Goal: Task Accomplishment & Management: Manage account settings

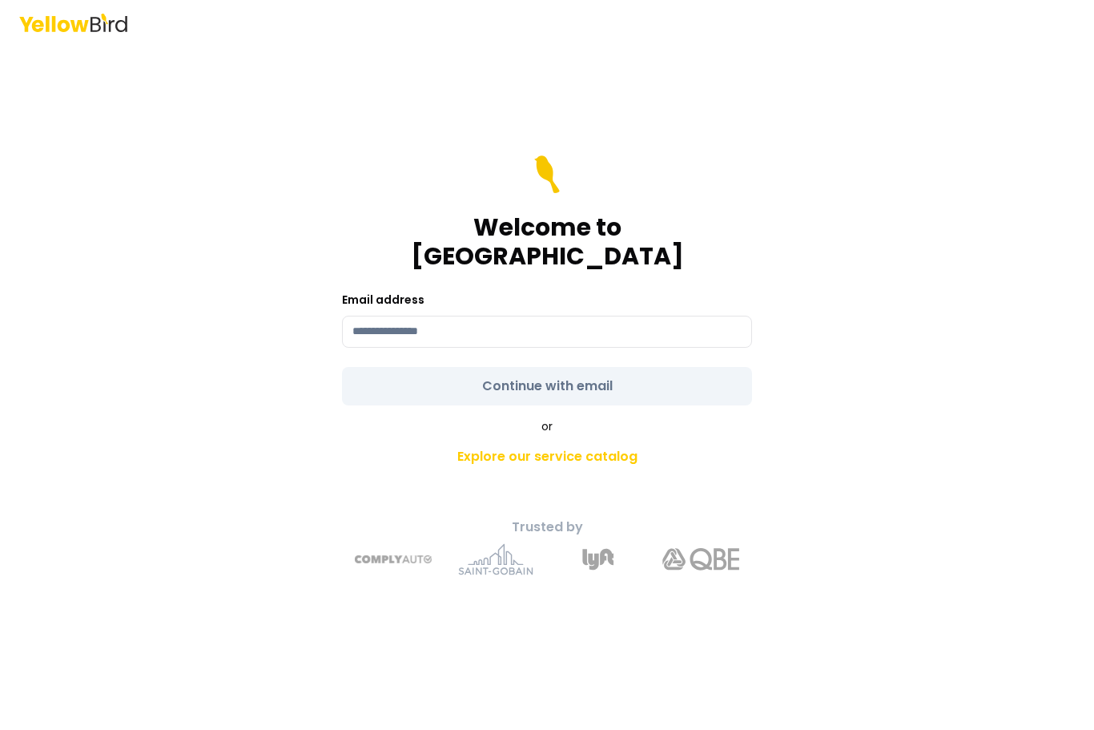
click at [461, 345] on input at bounding box center [547, 332] width 410 height 32
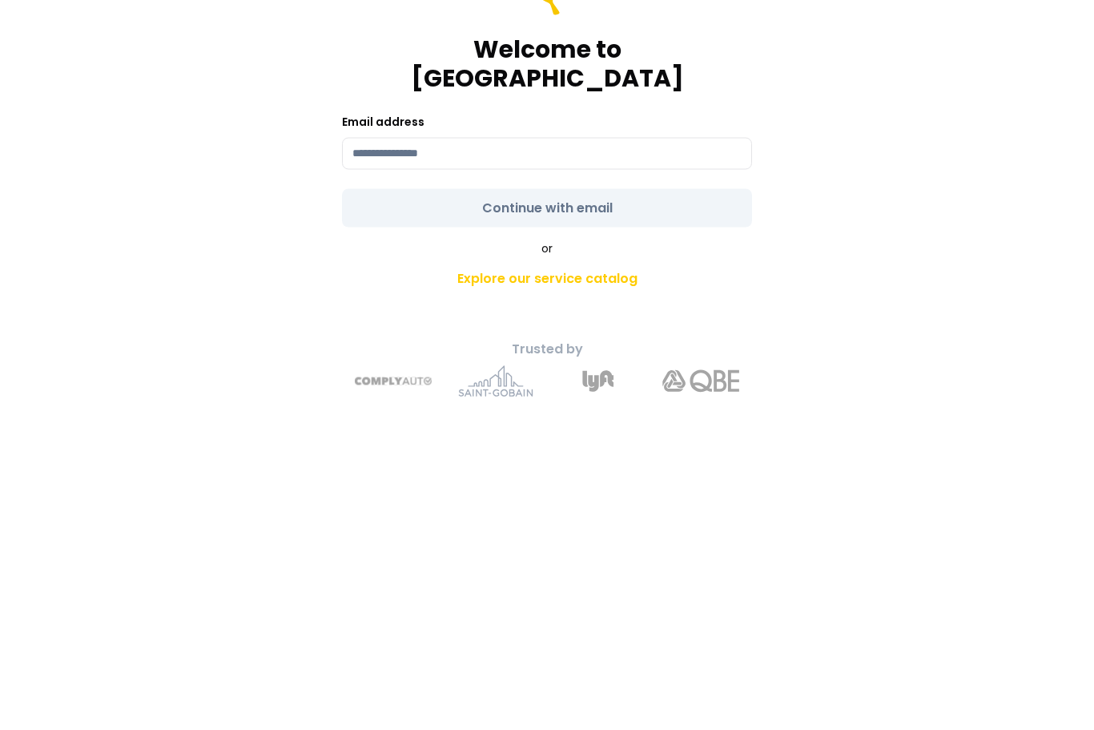
type input "**********"
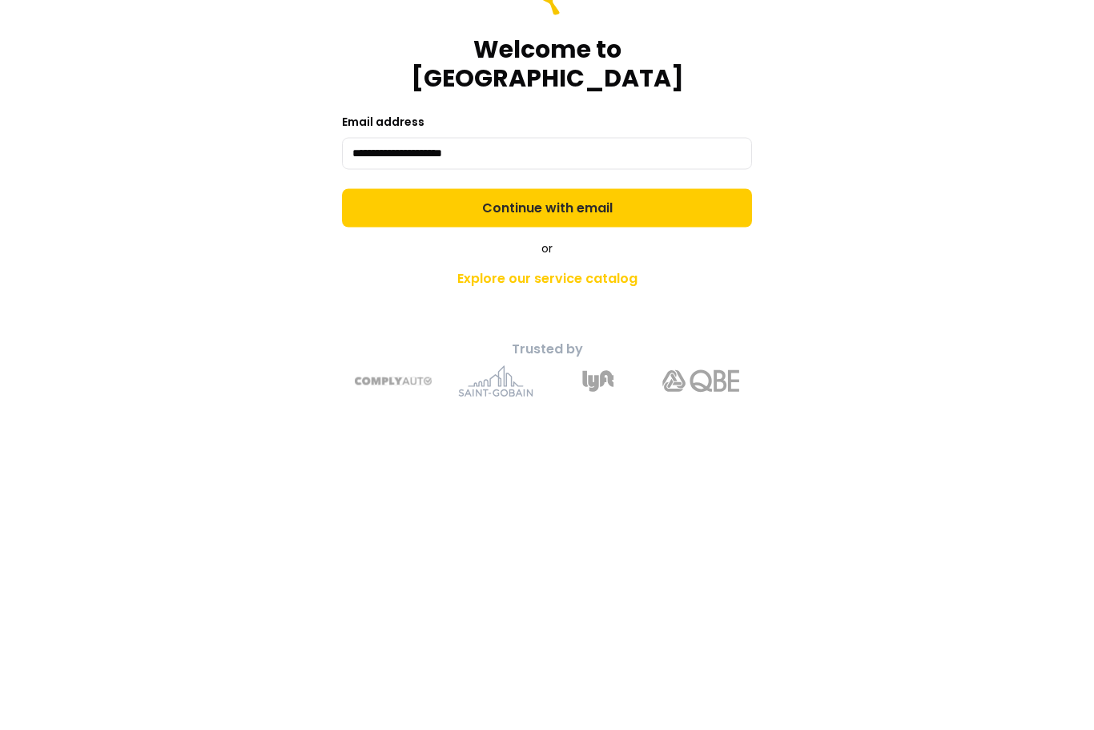
scroll to position [53, 0]
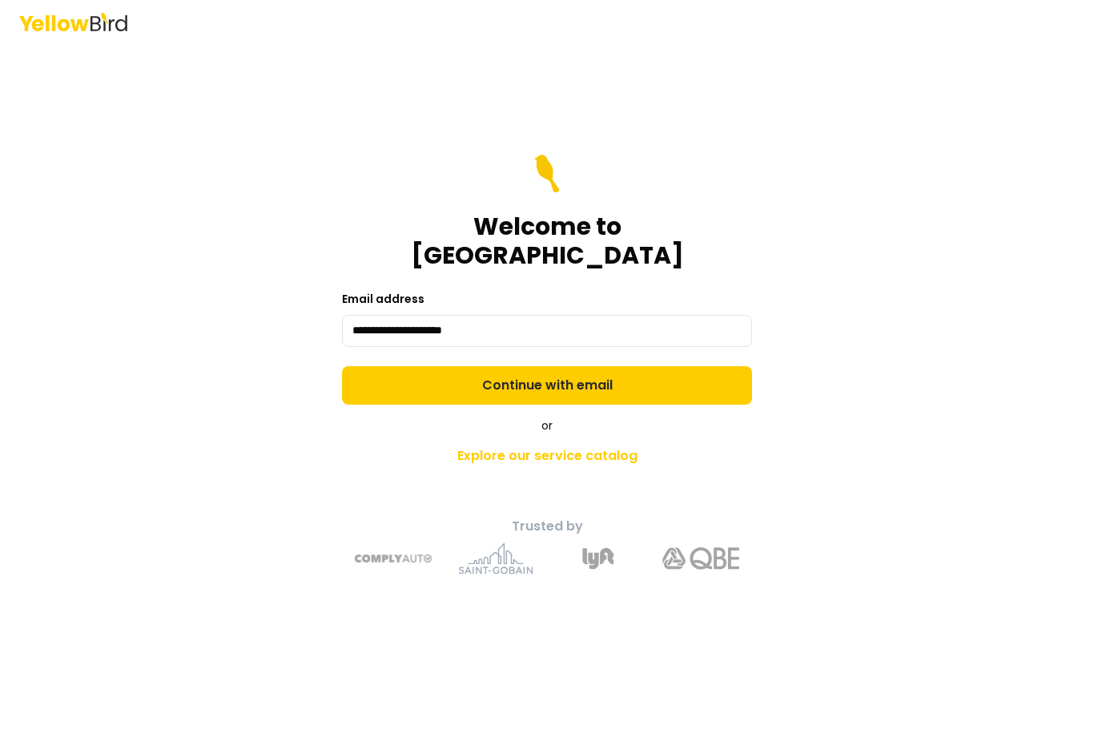
click at [576, 367] on button "Continue with email" at bounding box center [547, 386] width 410 height 38
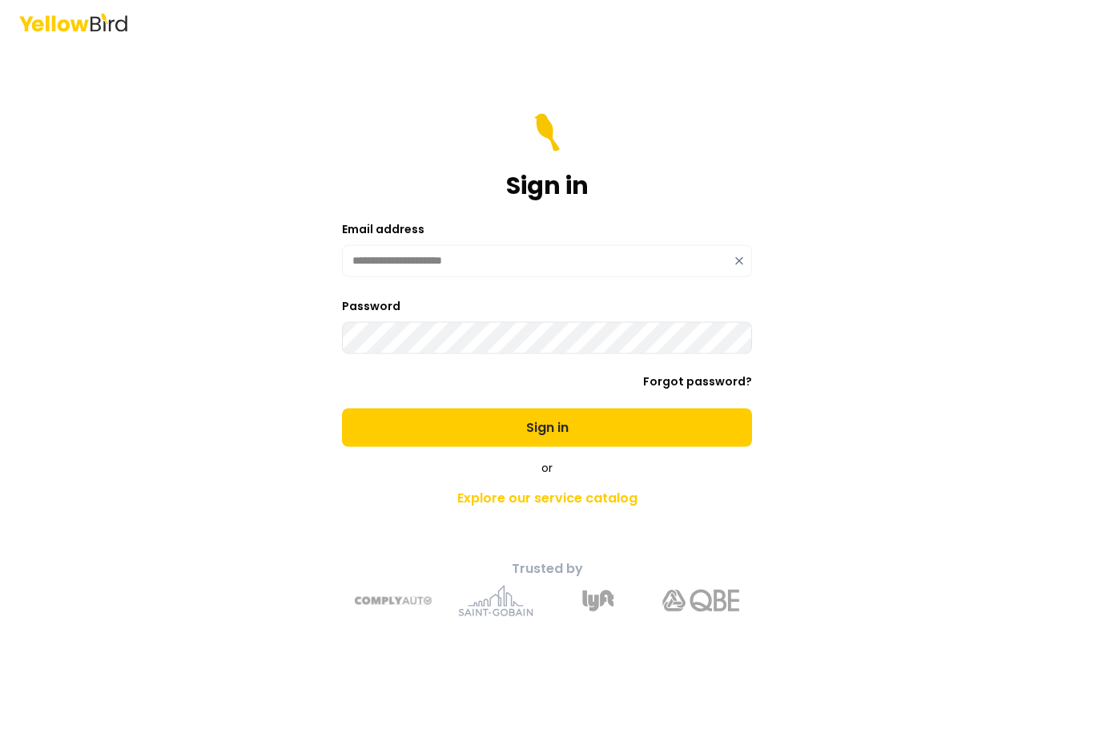
click at [547, 409] on button "Sign in" at bounding box center [547, 428] width 410 height 38
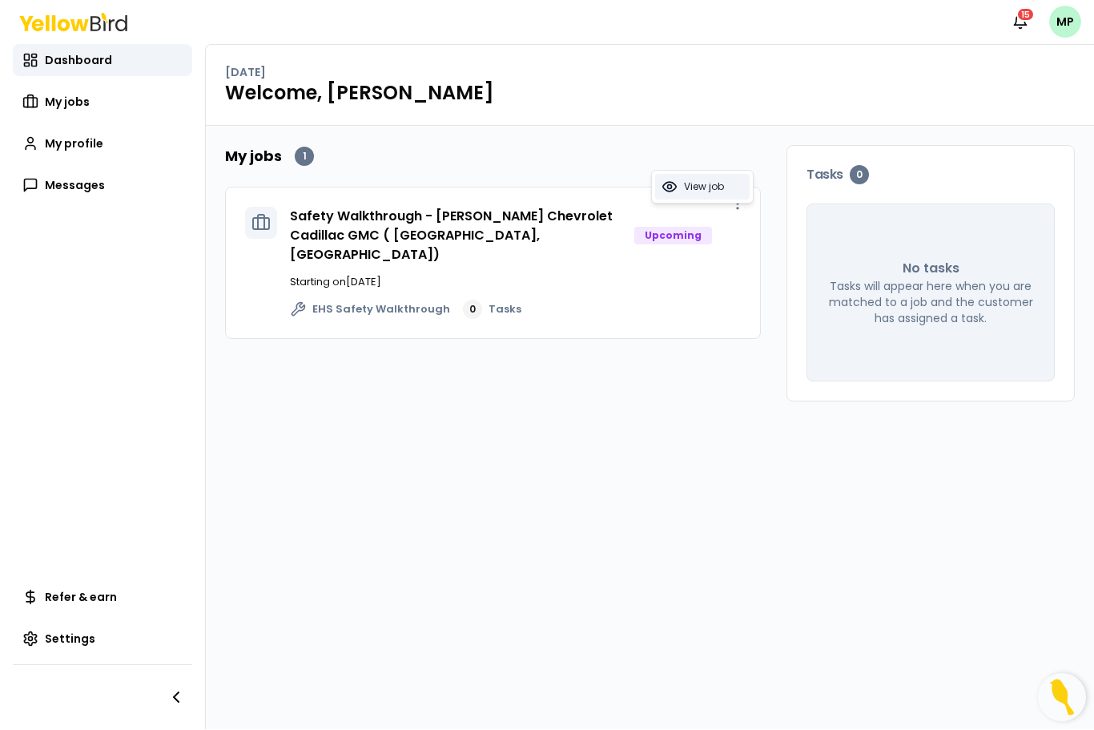
click at [699, 189] on span "View job" at bounding box center [704, 187] width 40 height 13
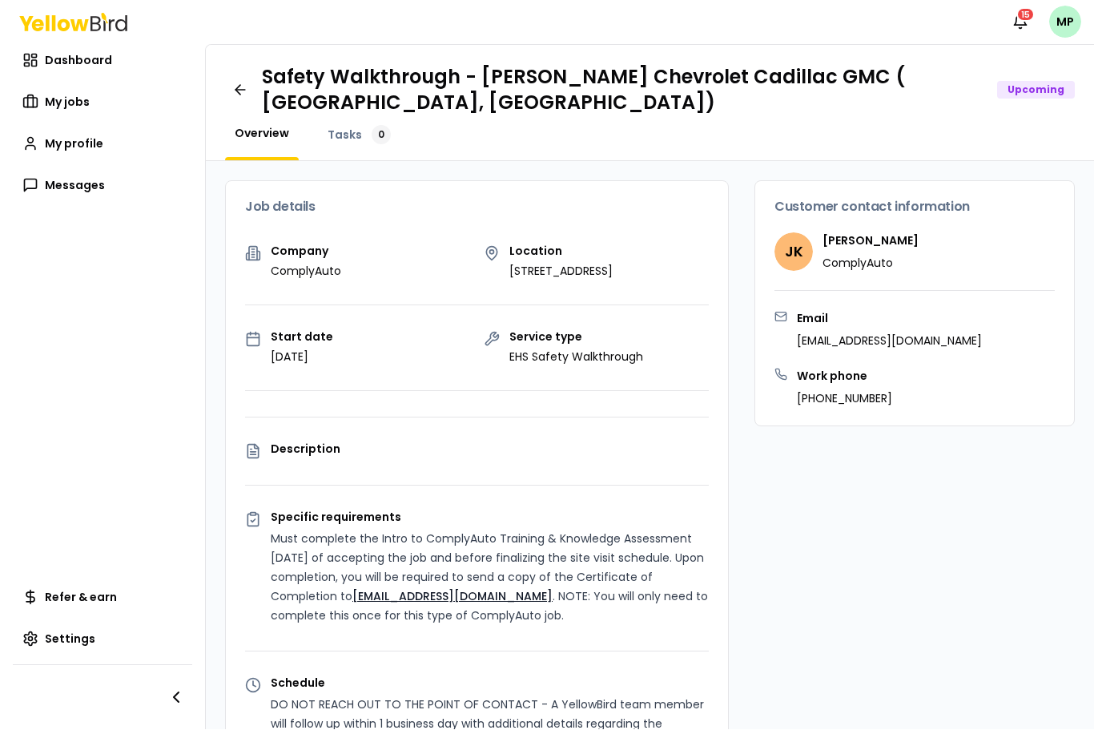
click at [68, 95] on span "My jobs" at bounding box center [67, 103] width 45 height 16
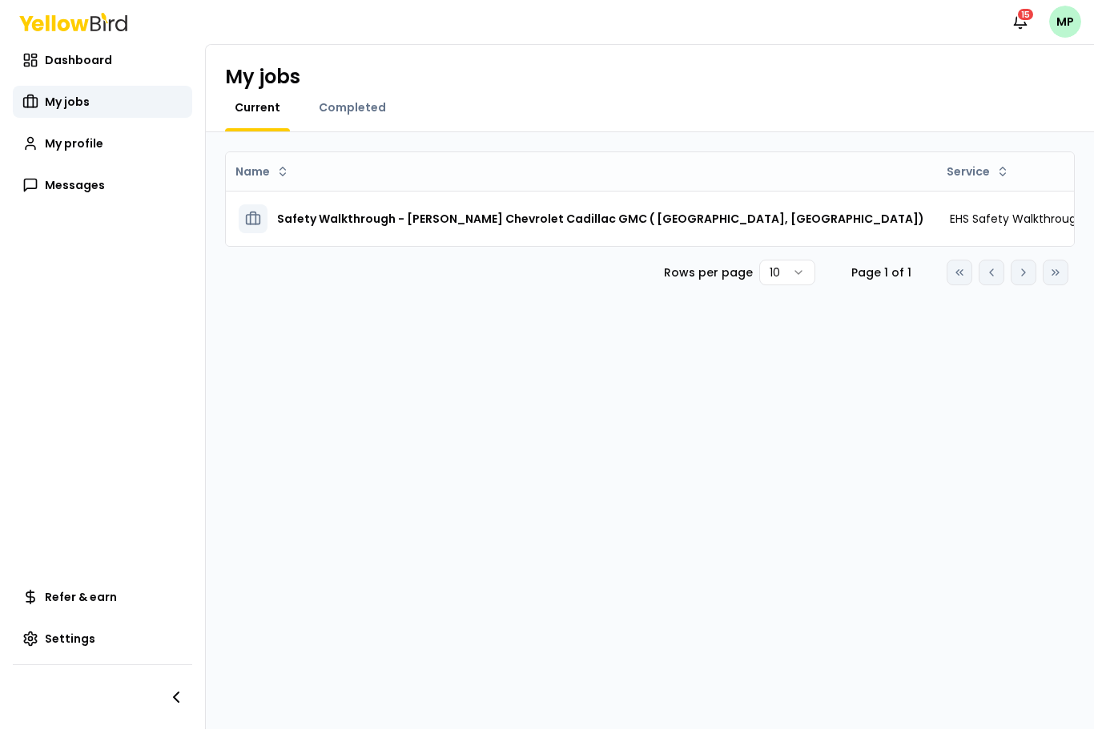
click at [354, 100] on span "Completed" at bounding box center [352, 108] width 67 height 16
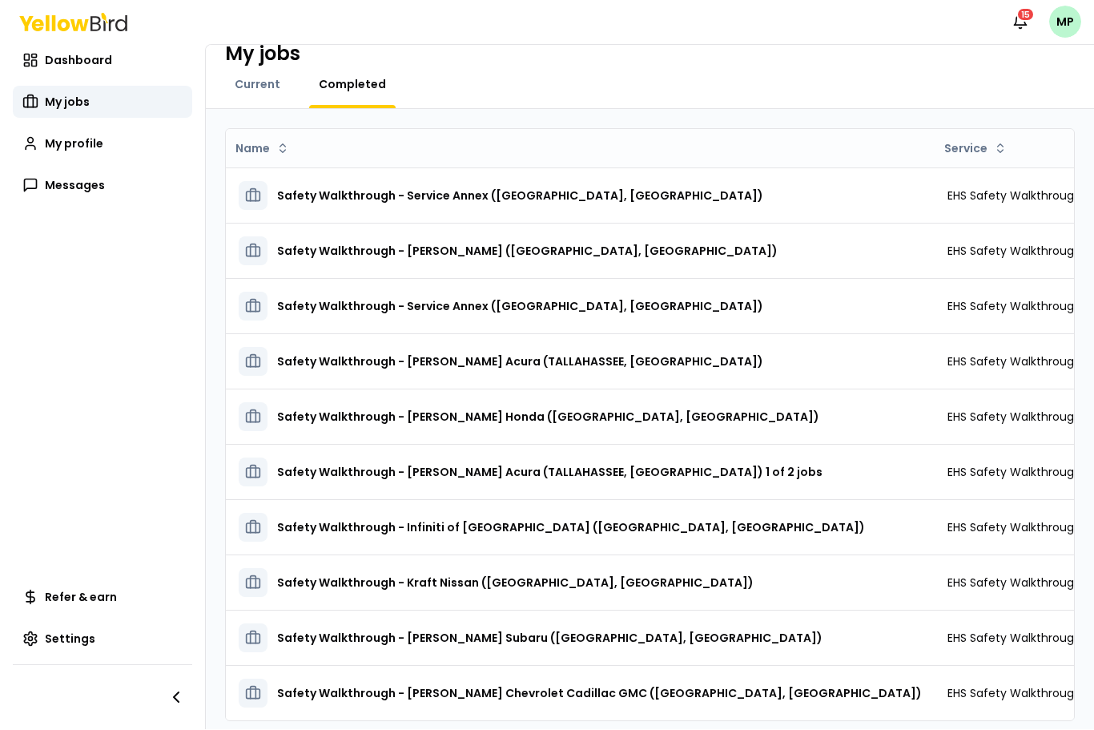
scroll to position [20, 0]
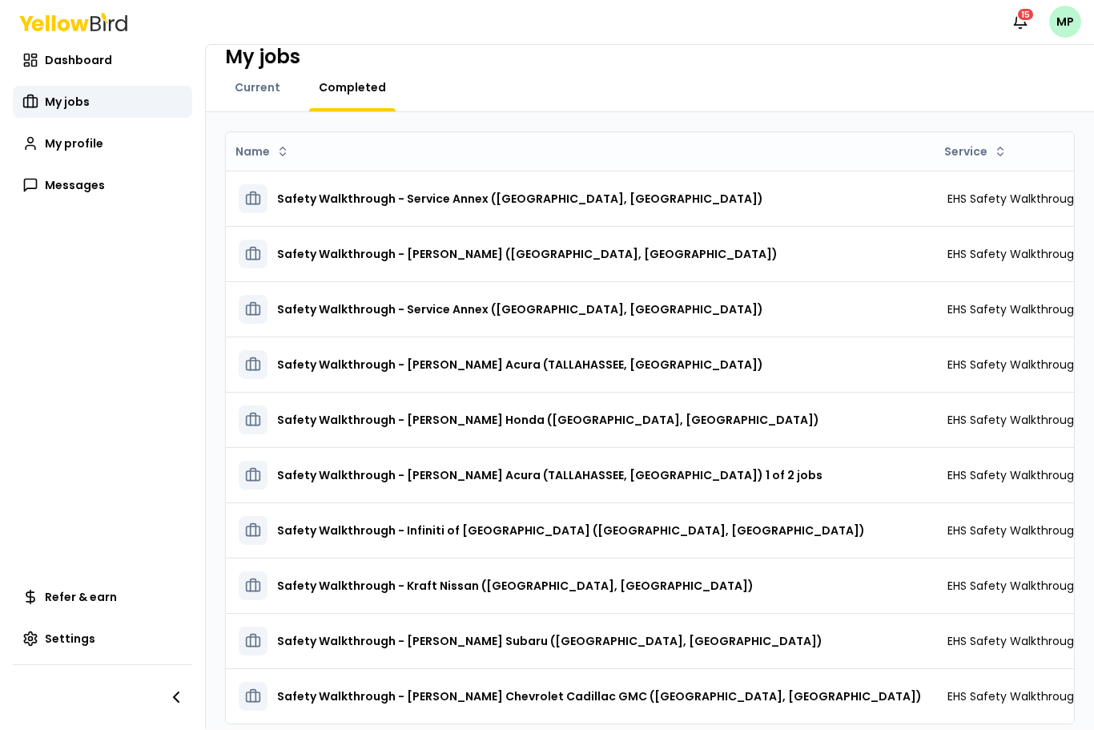
click at [465, 683] on h3 "Safety Walkthrough - [PERSON_NAME] Chevrolet Cadillac GMC ([GEOGRAPHIC_DATA], […" at bounding box center [599, 697] width 645 height 29
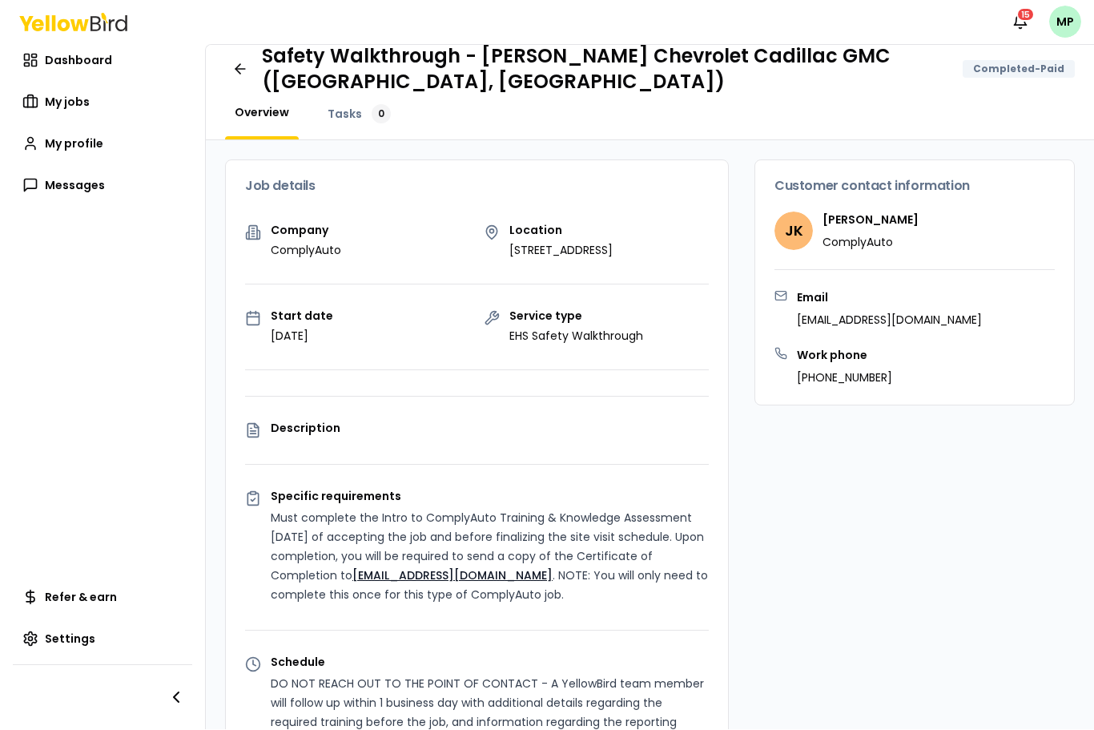
scroll to position [22, 0]
copy p "[EMAIL_ADDRESS][DOMAIN_NAME]"
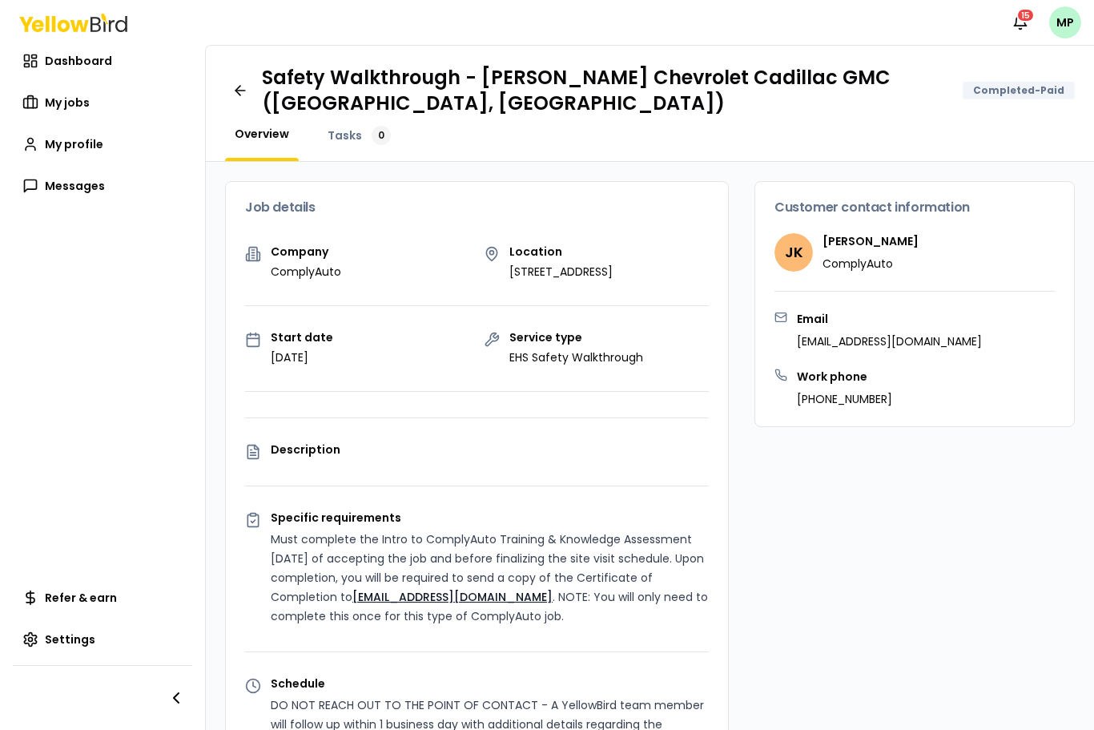
scroll to position [0, 0]
click at [234, 83] on icon at bounding box center [240, 91] width 16 height 16
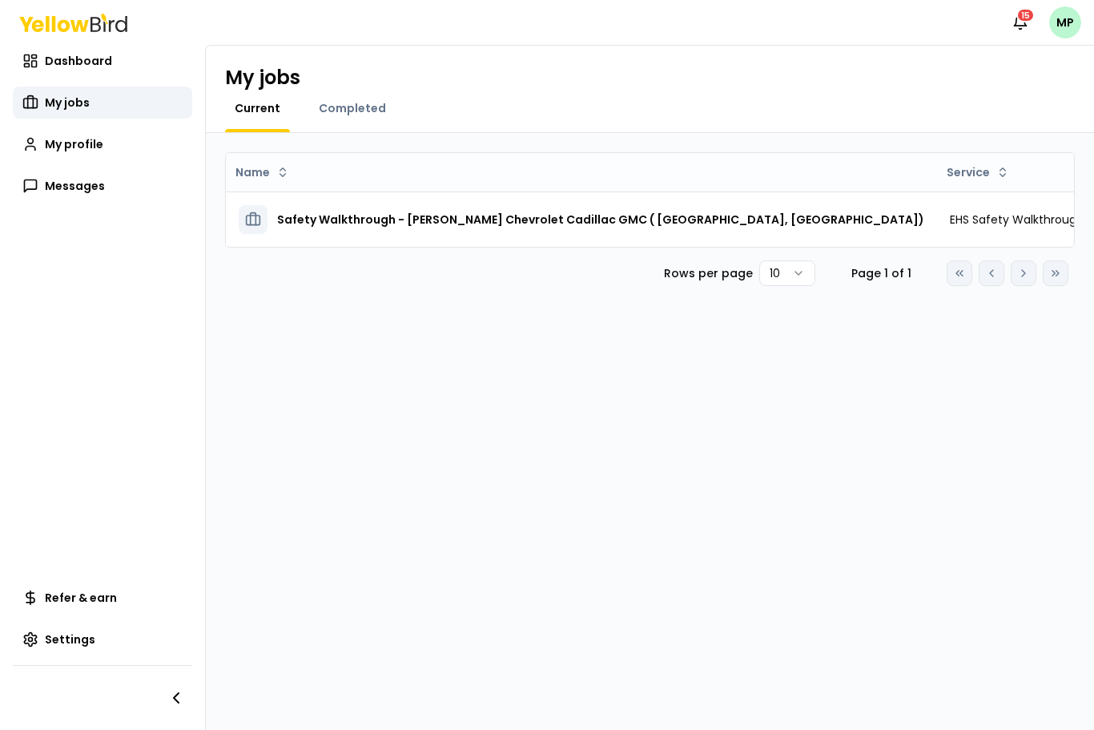
click at [83, 45] on link "Dashboard" at bounding box center [102, 61] width 179 height 32
